Goal: Book appointment/travel/reservation

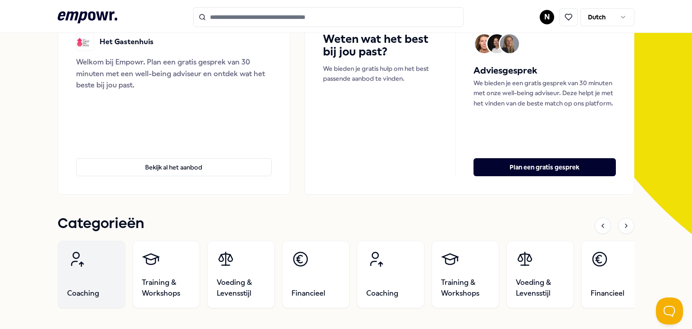
click at [70, 278] on link "Coaching" at bounding box center [92, 275] width 68 height 68
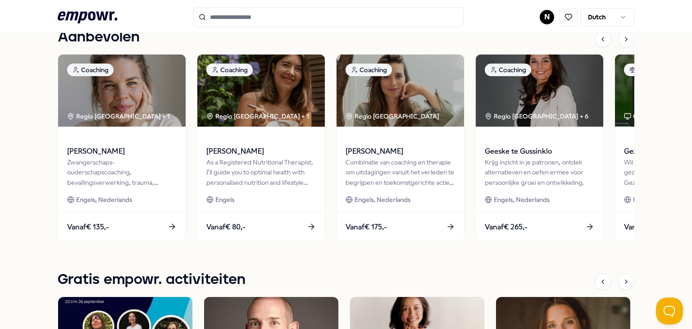
scroll to position [417, 0]
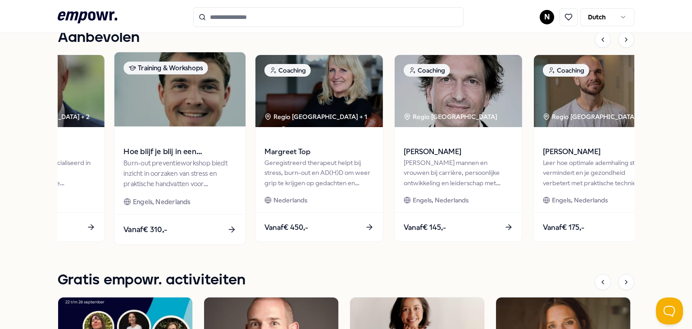
click at [141, 187] on div "Burn-out preventieworkshop biedt inzicht in oorzaken van stress en praktische h…" at bounding box center [179, 173] width 113 height 31
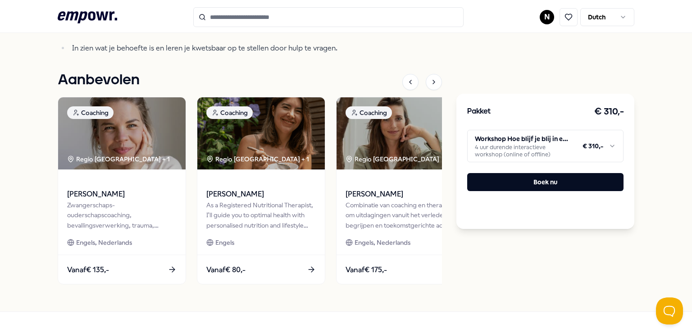
scroll to position [660, 0]
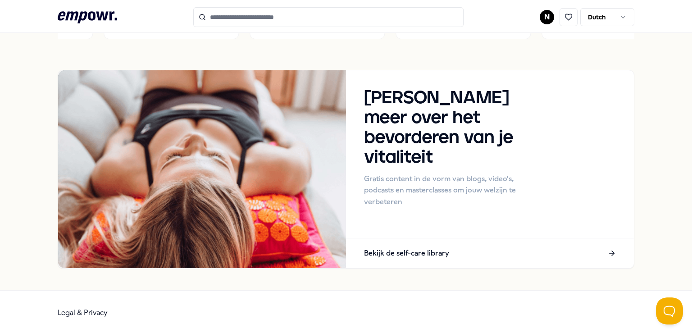
scroll to position [856, 0]
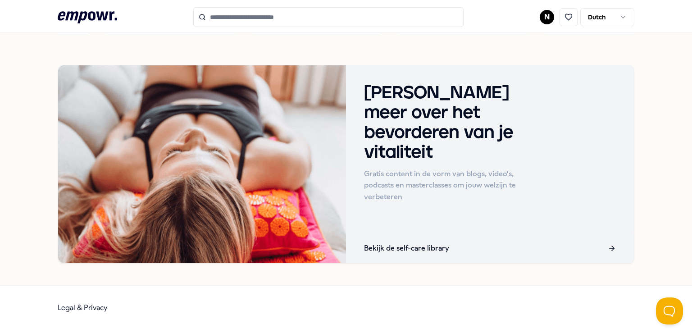
click at [373, 247] on p "Bekijk de self-care library" at bounding box center [406, 248] width 85 height 12
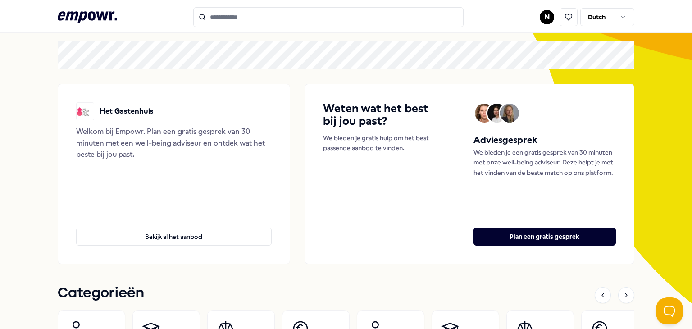
scroll to position [0, 0]
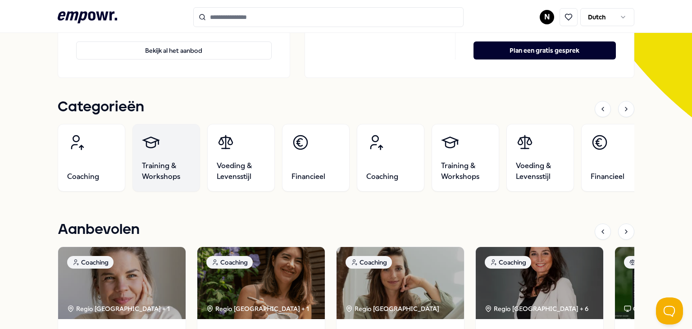
click at [166, 164] on span "Training & Workshops" at bounding box center [166, 171] width 49 height 22
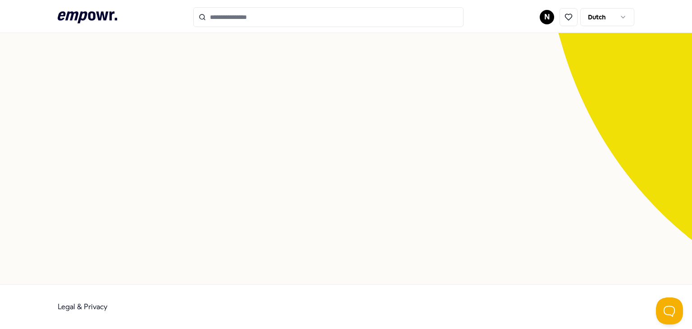
scroll to position [58, 0]
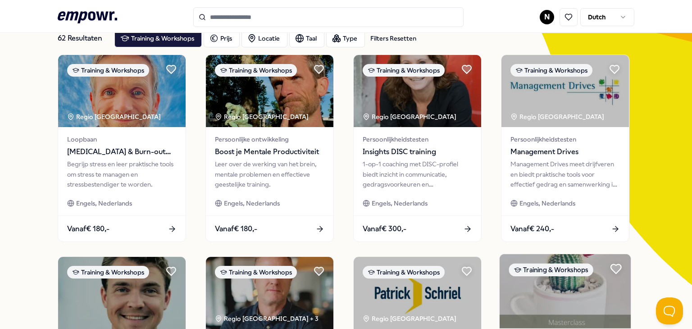
click at [614, 273] on icon at bounding box center [616, 269] width 12 height 12
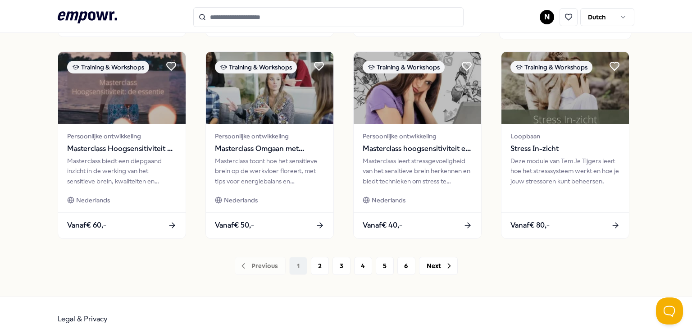
scroll to position [477, 0]
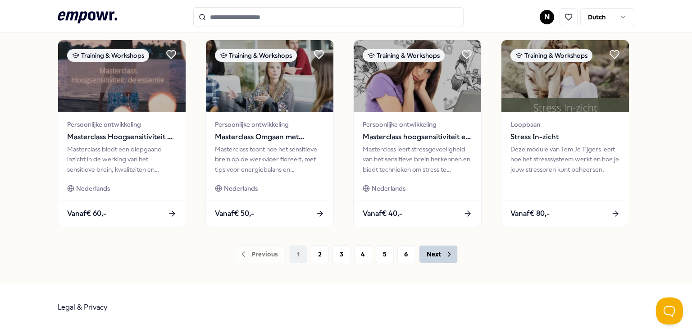
click at [430, 253] on button "Next" at bounding box center [438, 254] width 39 height 18
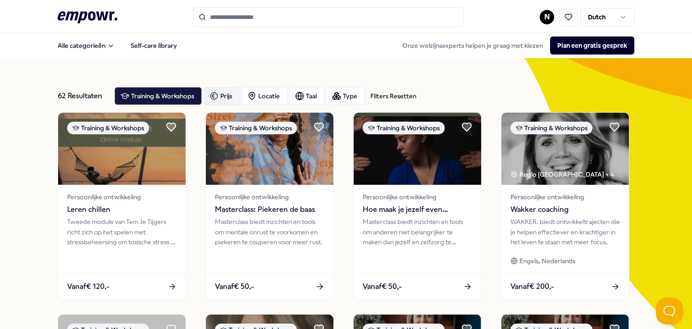
click at [209, 94] on icon "button" at bounding box center [213, 96] width 9 height 11
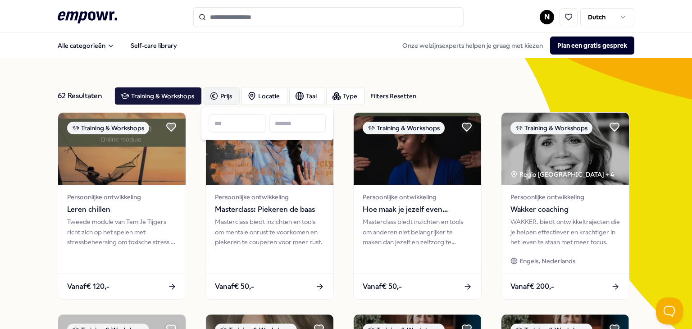
click at [79, 20] on icon ".empowr-logo_svg__cls-1{fill:#03032f}" at bounding box center [87, 17] width 59 height 17
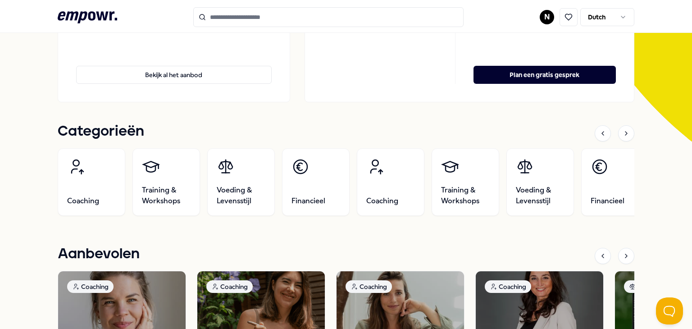
scroll to position [203, 0]
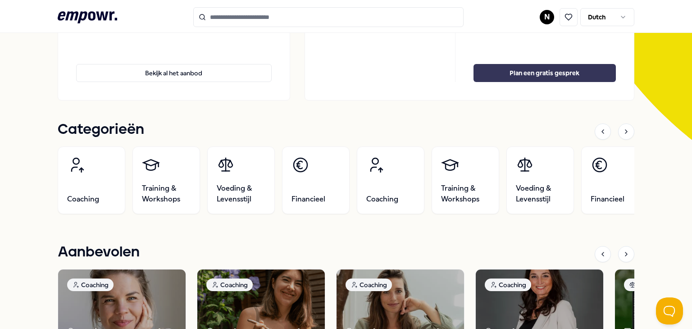
click at [550, 77] on button "Plan een gratis gesprek" at bounding box center [544, 73] width 142 height 18
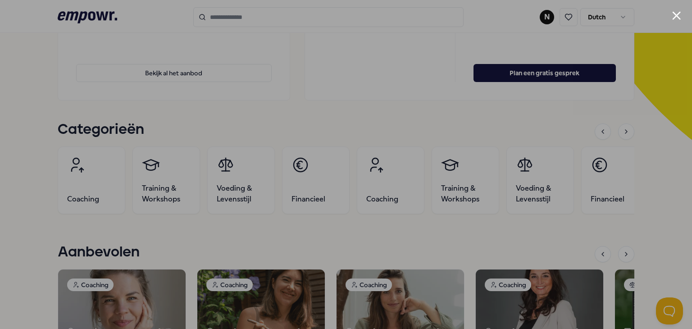
click at [677, 15] on button "Close modal" at bounding box center [676, 15] width 9 height 9
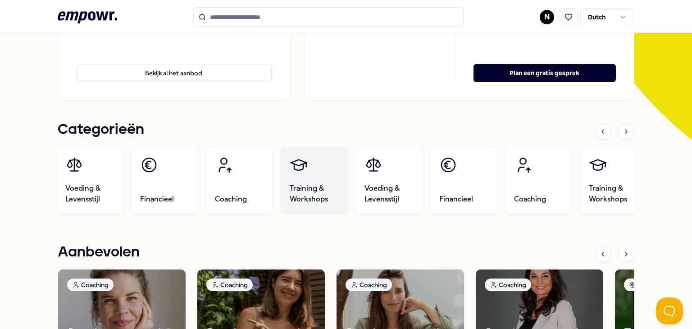
click at [305, 185] on span "Training & Workshops" at bounding box center [314, 194] width 49 height 22
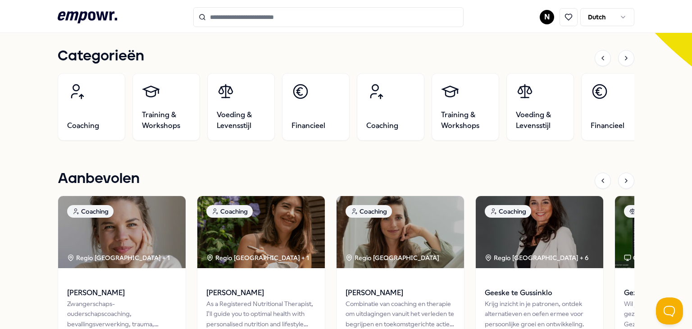
scroll to position [280, 0]
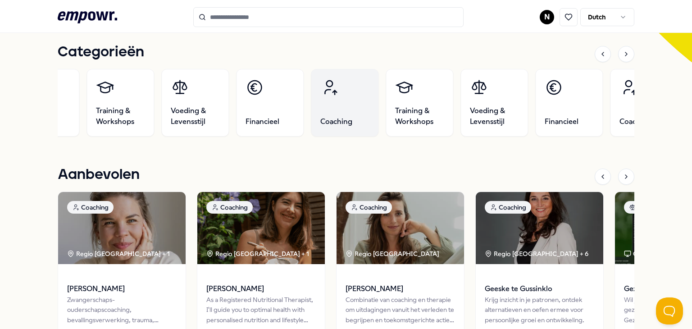
click at [352, 111] on link "Coaching" at bounding box center [345, 103] width 68 height 68
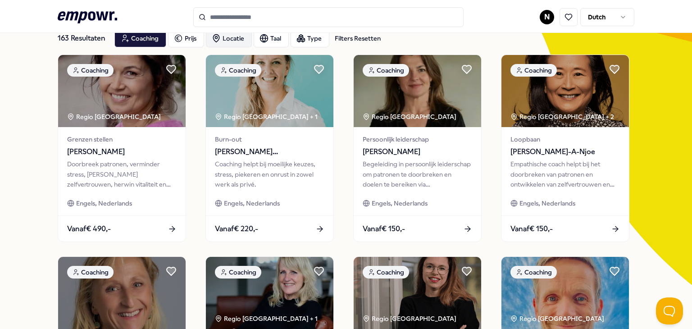
click at [224, 39] on div "Locatie" at bounding box center [229, 38] width 46 height 18
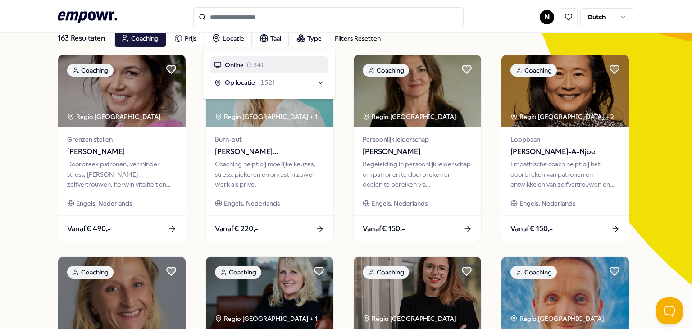
click at [322, 82] on div "Op locatie ( 152 )" at bounding box center [269, 82] width 110 height 10
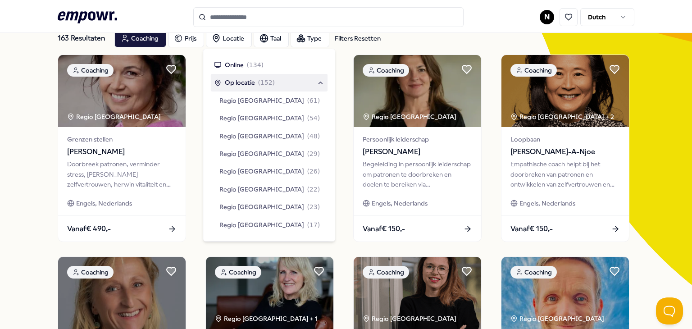
click at [255, 190] on span "Regio [GEOGRAPHIC_DATA]" at bounding box center [261, 189] width 85 height 10
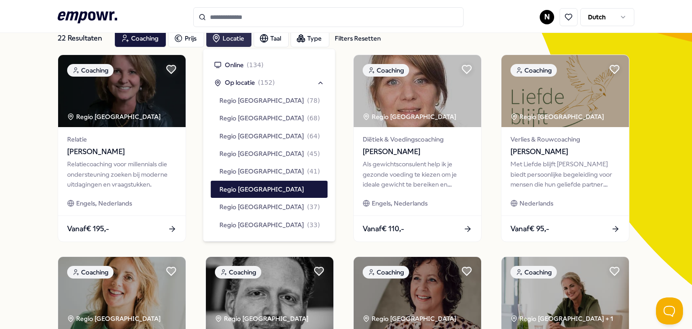
click at [228, 40] on div "Locatie" at bounding box center [229, 38] width 46 height 18
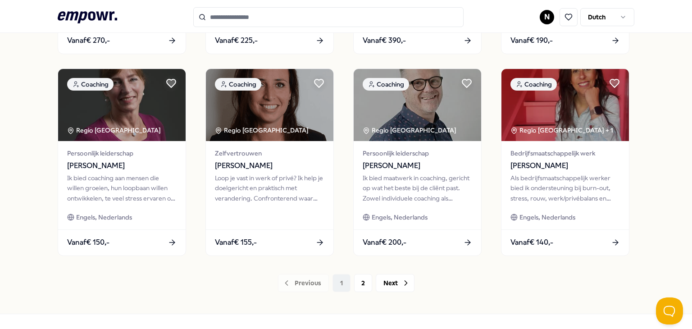
scroll to position [477, 0]
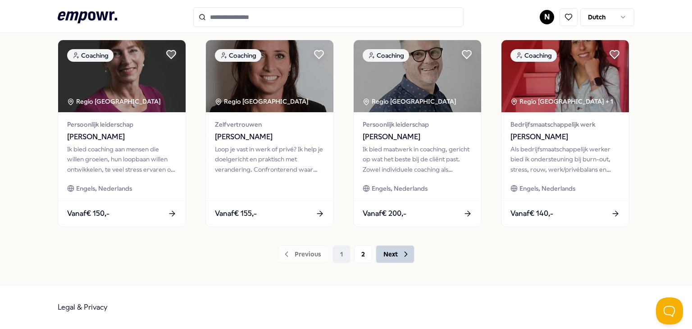
click at [393, 261] on button "Next" at bounding box center [395, 254] width 39 height 18
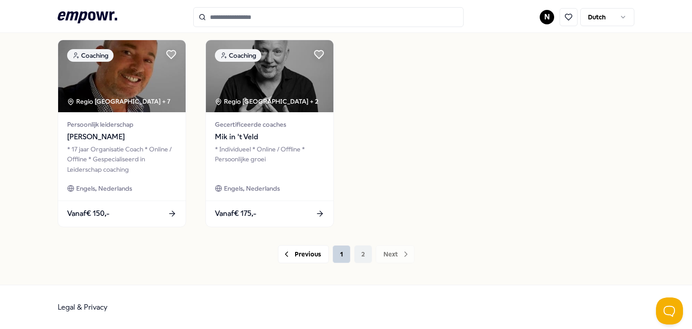
click at [339, 257] on button "1" at bounding box center [341, 254] width 18 height 18
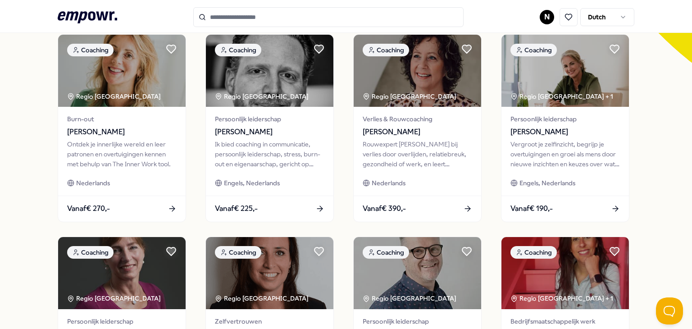
scroll to position [276, 0]
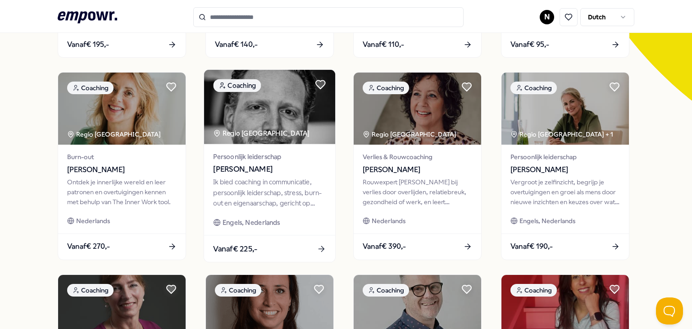
click at [273, 178] on div "Ik bied coaching in communicatie, persoonlijk leiderschap, stress, burn-out en …" at bounding box center [269, 192] width 113 height 31
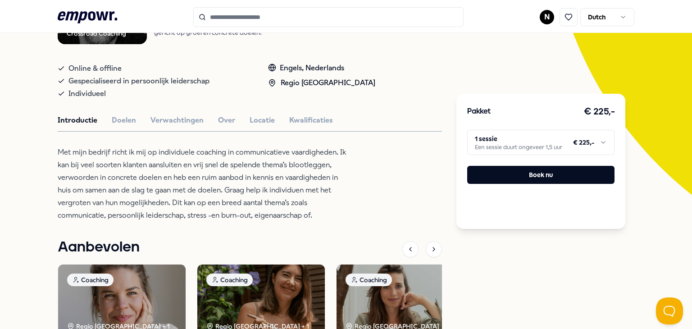
scroll to position [155, 0]
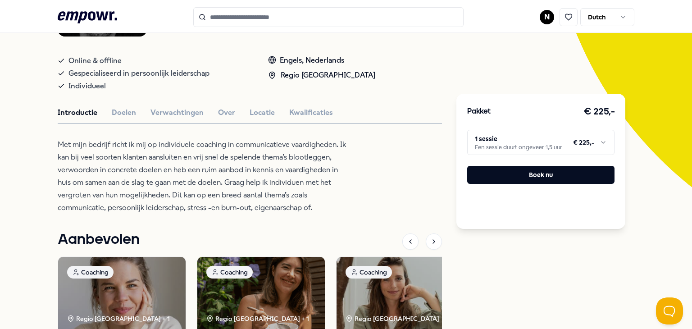
click at [250, 122] on div "Crossroad Coaching Coaching [PERSON_NAME] bied coaching in communicatie, persoo…" at bounding box center [250, 200] width 384 height 506
click at [264, 112] on button "Locatie" at bounding box center [262, 113] width 25 height 12
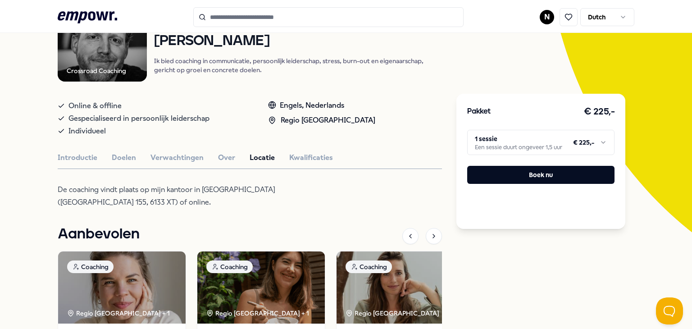
scroll to position [109, 0]
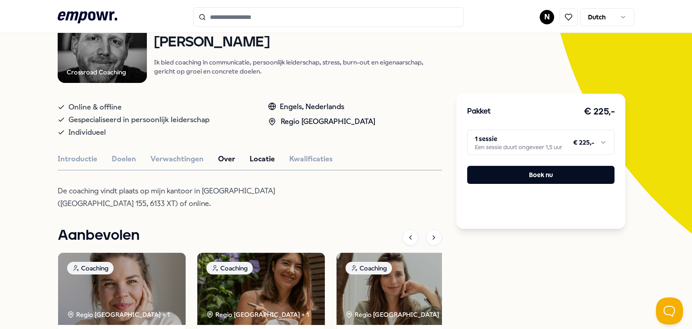
click at [222, 160] on button "Over" at bounding box center [226, 159] width 17 height 12
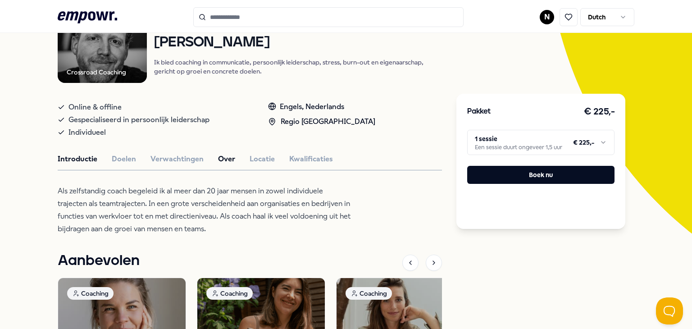
click at [80, 161] on button "Introductie" at bounding box center [78, 159] width 40 height 12
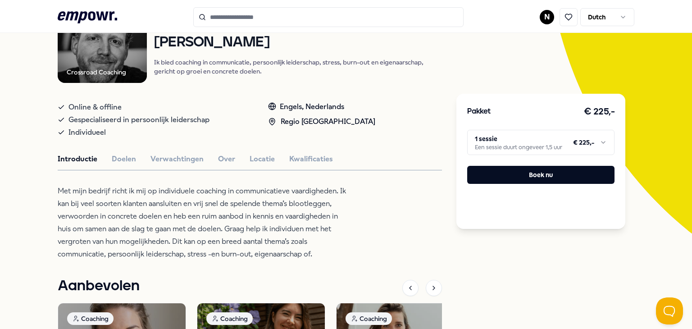
click at [601, 140] on html ".empowr-logo_svg__cls-1{fill:#03032f} N Dutch Alle categorieën Self-care librar…" at bounding box center [346, 164] width 692 height 329
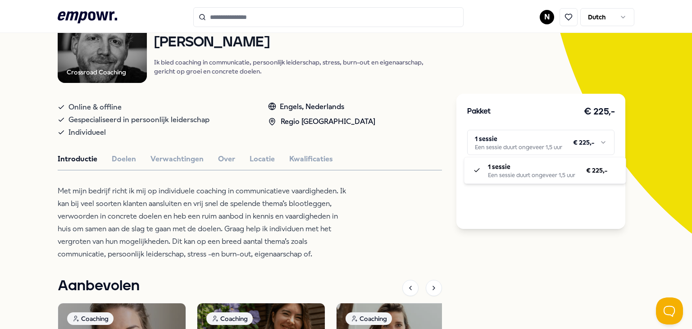
click at [647, 153] on html ".empowr-logo_svg__cls-1{fill:#03032f} N Dutch Alle categorieën Self-care librar…" at bounding box center [346, 164] width 692 height 329
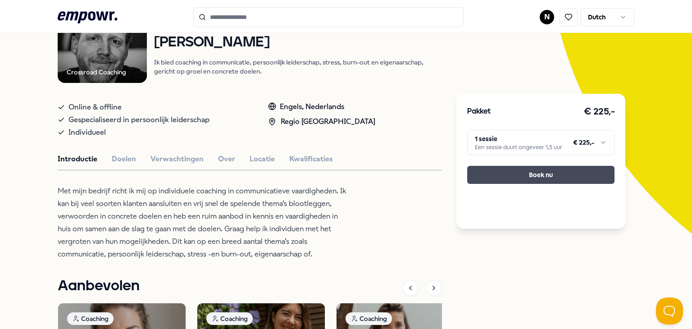
click at [584, 175] on button "Boek nu" at bounding box center [540, 175] width 147 height 18
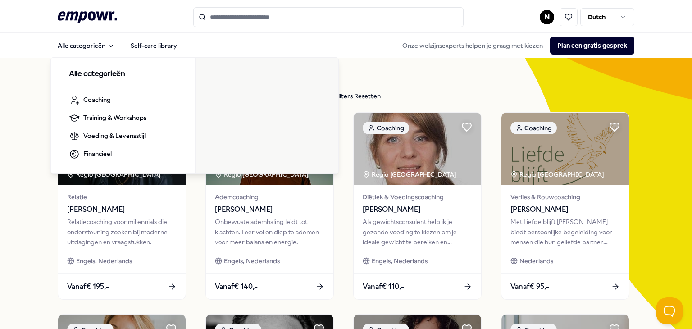
click at [89, 17] on icon ".empowr-logo_svg__cls-1{fill:#03032f}" at bounding box center [87, 17] width 59 height 17
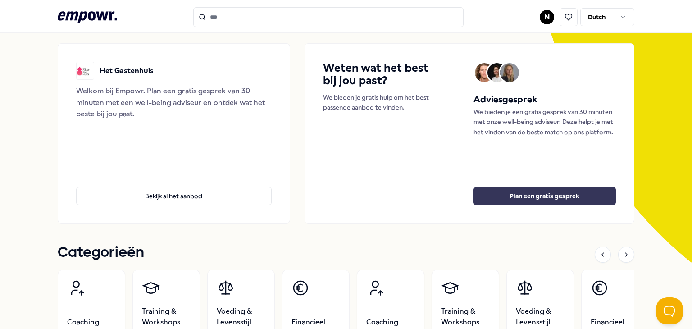
scroll to position [90, 0]
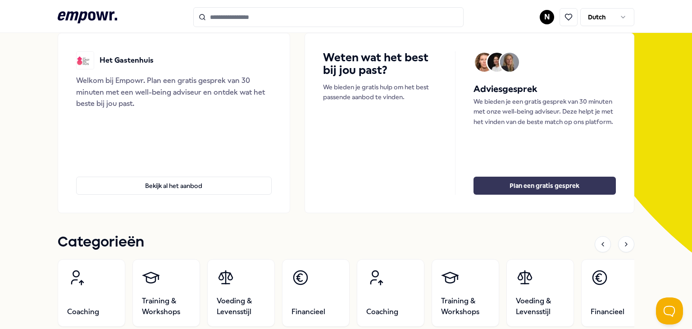
click at [584, 189] on button "Plan een gratis gesprek" at bounding box center [544, 186] width 142 height 18
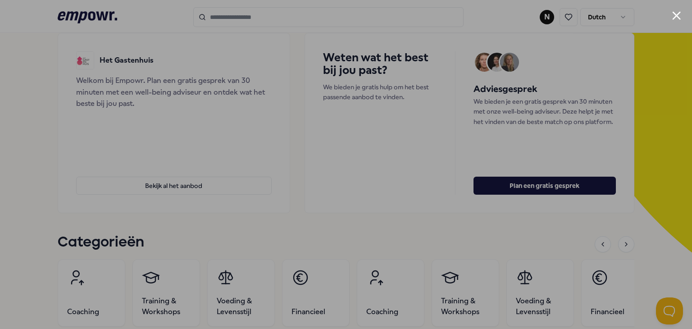
click at [618, 85] on div at bounding box center [346, 164] width 692 height 329
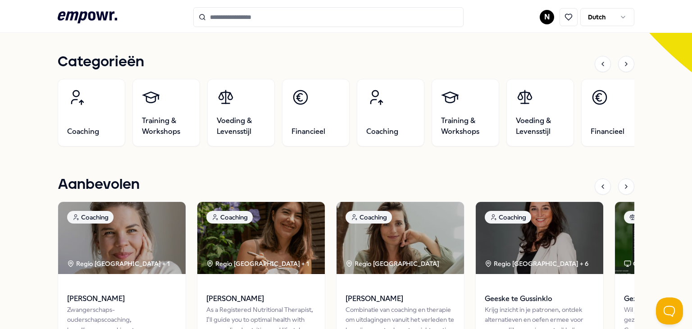
scroll to position [586, 0]
